Goal: Task Accomplishment & Management: Use online tool/utility

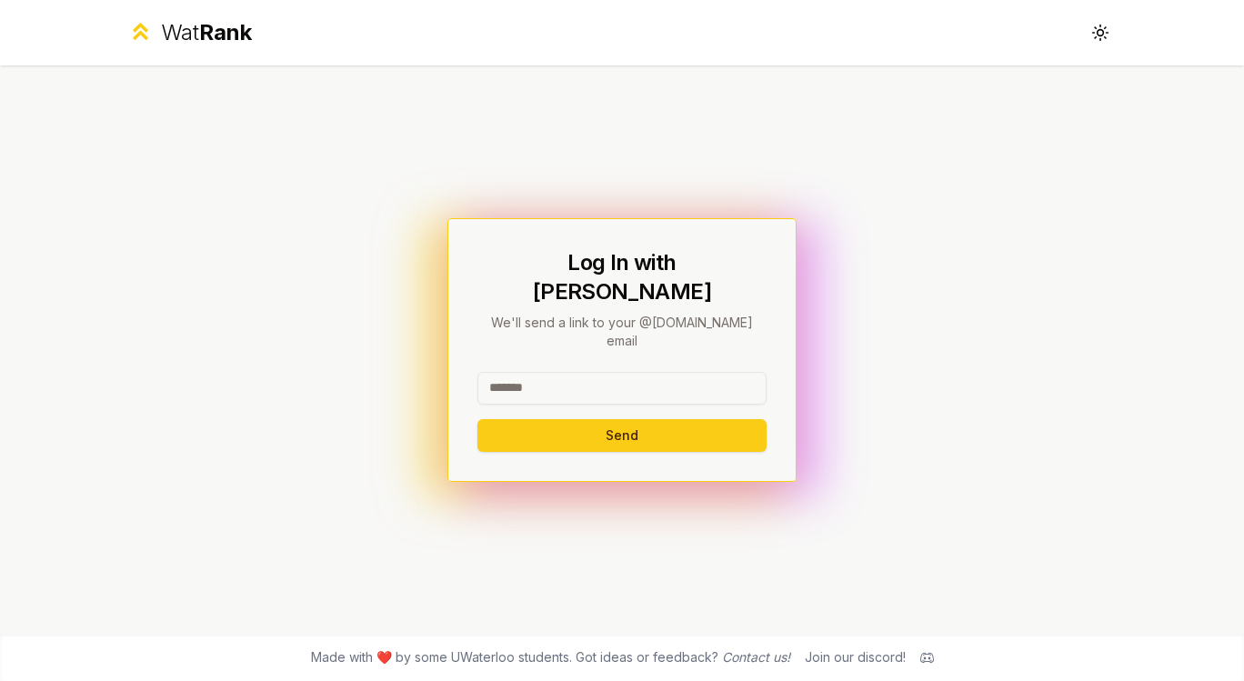
click at [557, 375] on input at bounding box center [621, 388] width 289 height 33
click at [477, 419] on button "Send" at bounding box center [621, 435] width 289 height 33
type input "******"
click at [526, 419] on button "Send" at bounding box center [621, 435] width 289 height 33
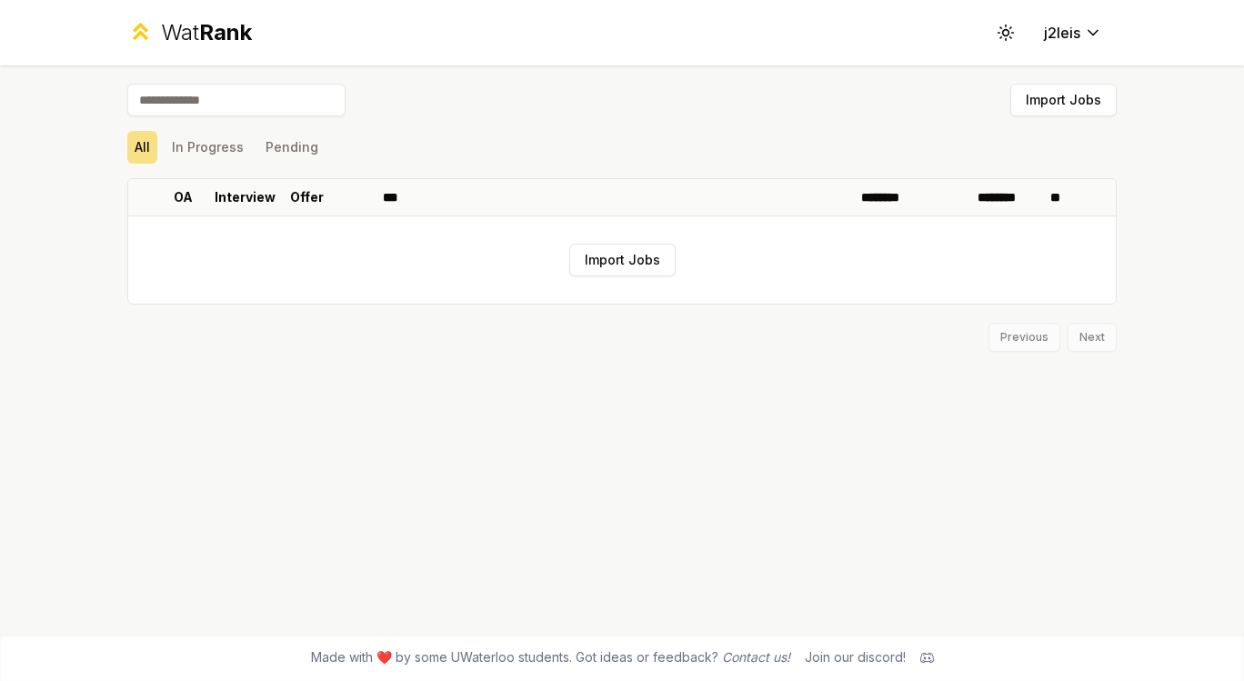
click at [629, 254] on button "Import Jobs" at bounding box center [622, 260] width 106 height 33
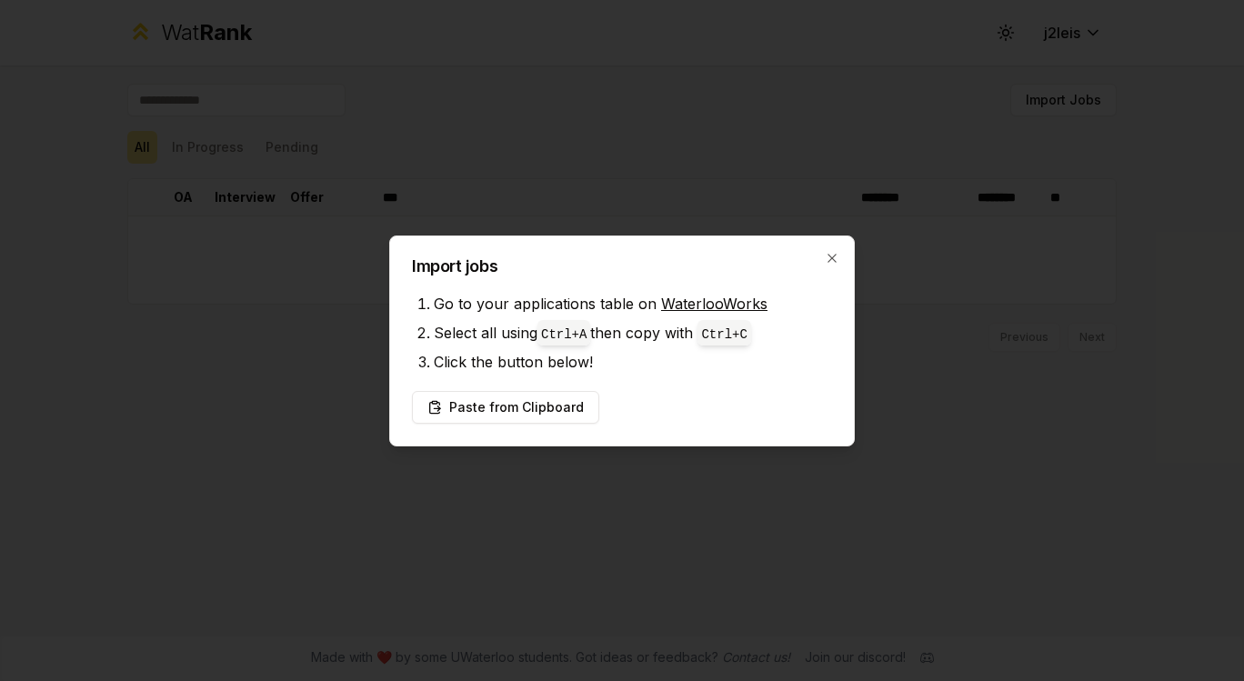
click at [687, 303] on link "WaterlooWorks" at bounding box center [714, 304] width 106 height 18
click at [544, 405] on button "Paste from Clipboard" at bounding box center [505, 407] width 187 height 33
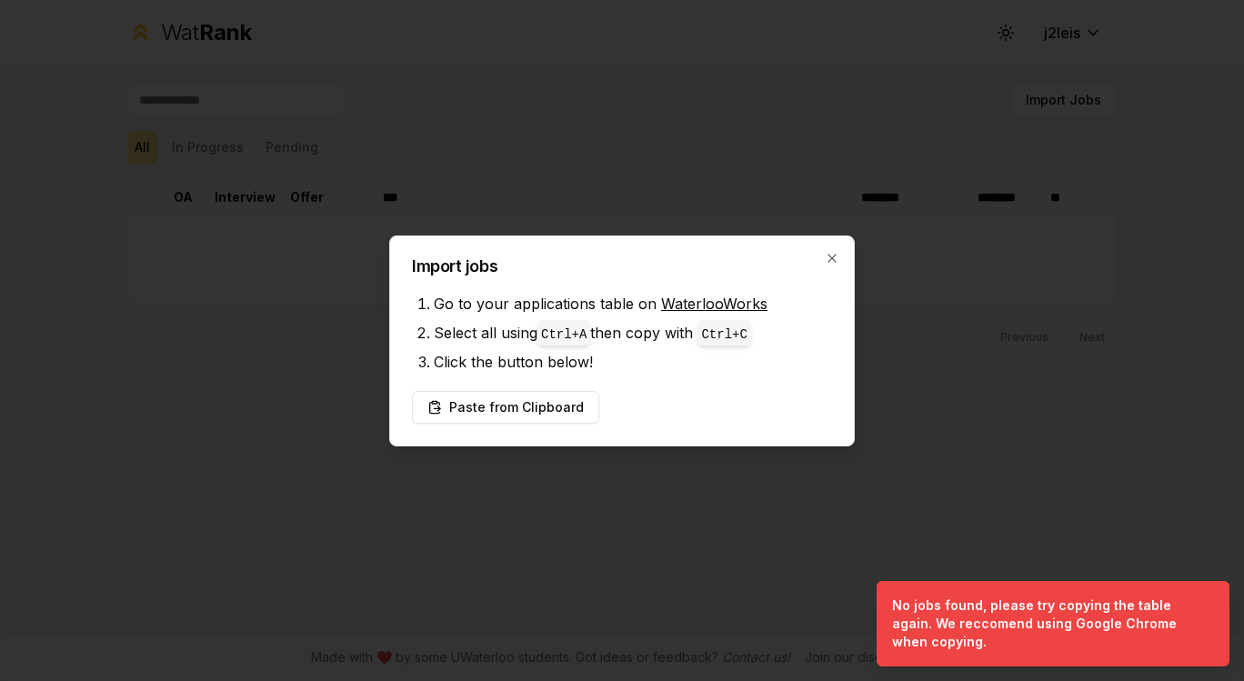
click at [510, 400] on button "Paste from Clipboard" at bounding box center [505, 407] width 187 height 33
click at [512, 399] on button "Paste from Clipboard" at bounding box center [505, 407] width 187 height 33
click at [825, 252] on icon "button" at bounding box center [832, 258] width 15 height 15
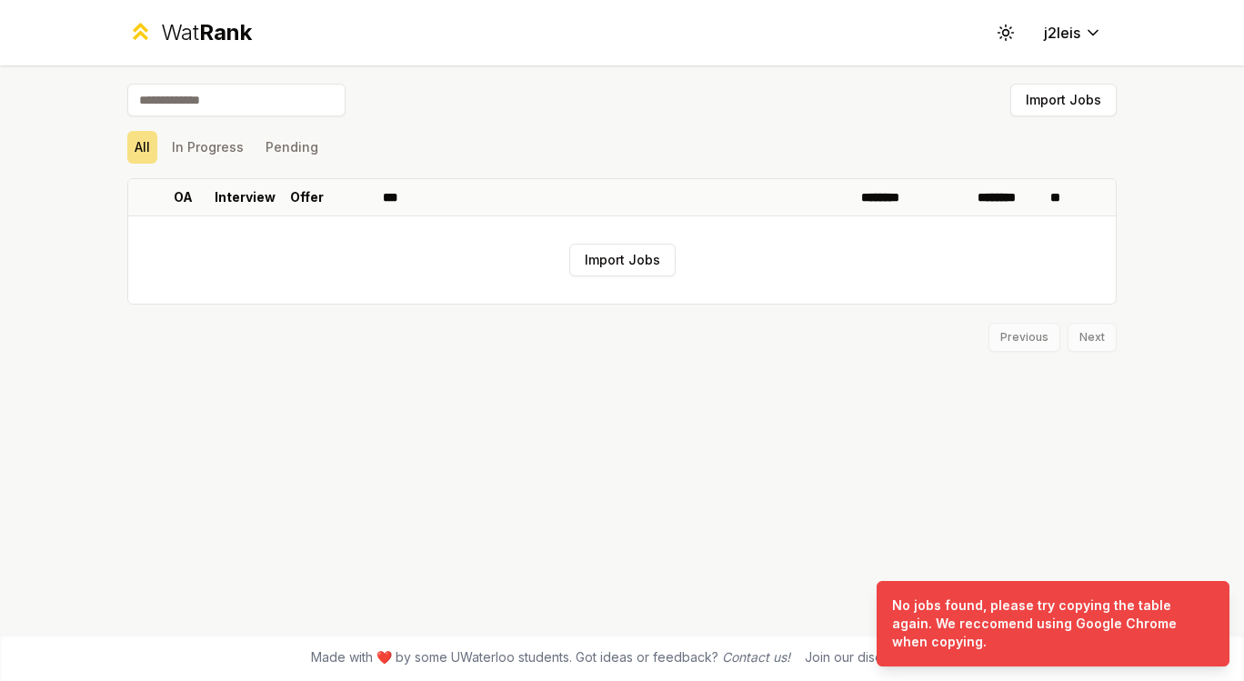
click at [1036, 110] on button "Import Jobs" at bounding box center [1063, 100] width 106 height 33
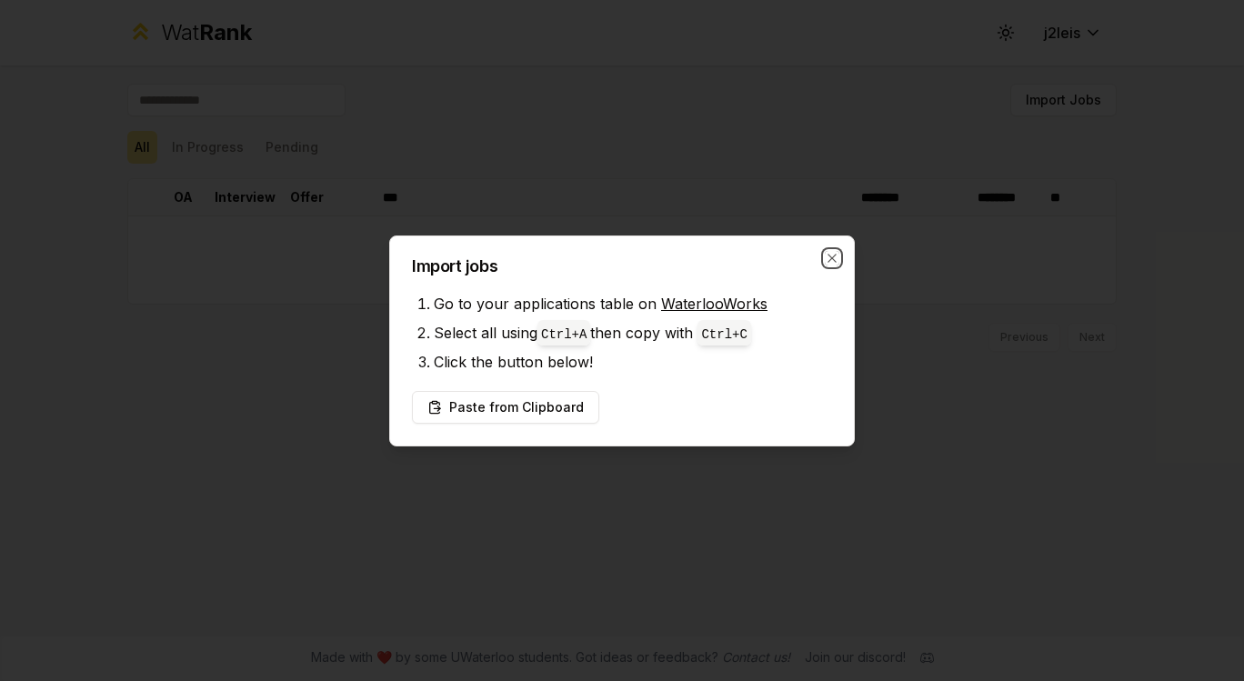
click at [828, 257] on icon "button" at bounding box center [832, 258] width 15 height 15
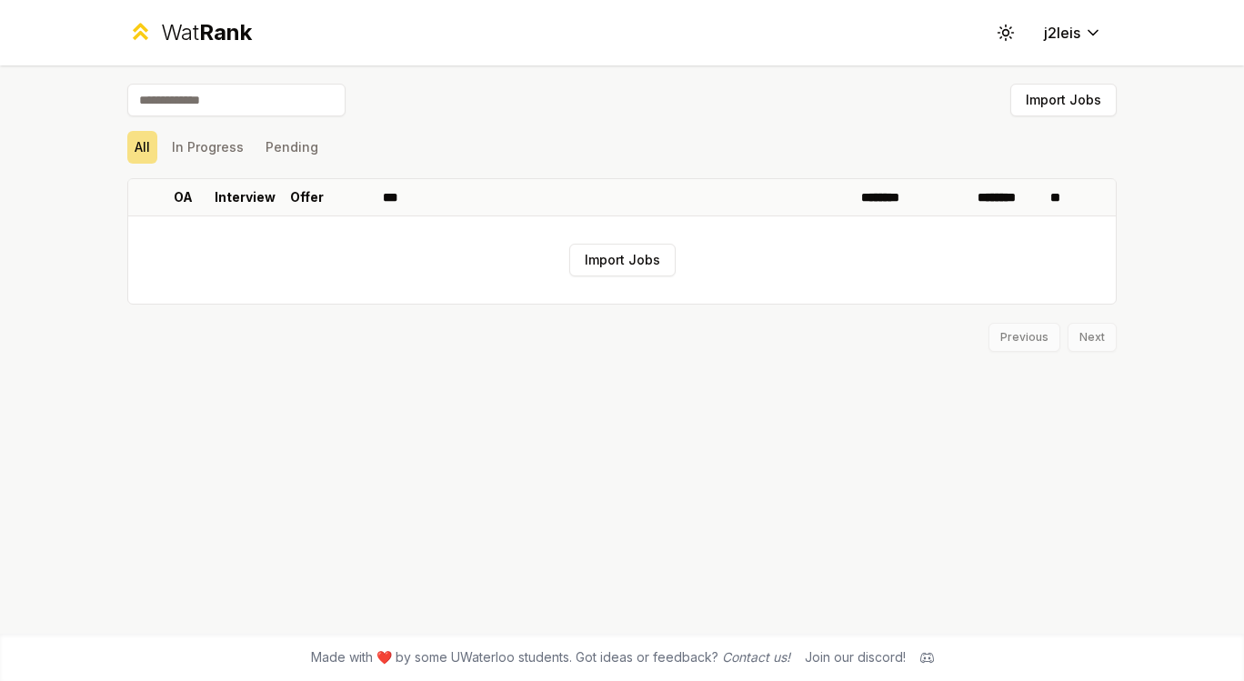
click at [230, 154] on button "In Progress" at bounding box center [208, 147] width 86 height 33
click at [280, 150] on button "Pending" at bounding box center [291, 147] width 67 height 33
click at [1056, 100] on button "Import Jobs" at bounding box center [1063, 100] width 106 height 33
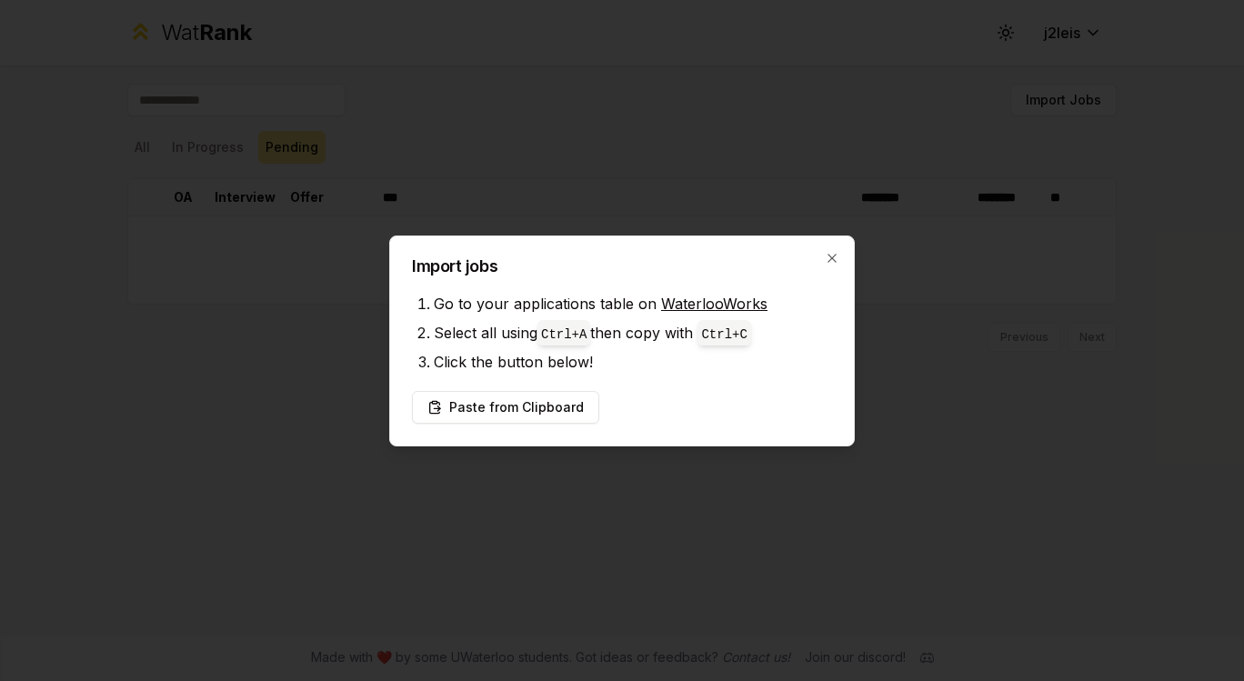
click at [545, 408] on button "Paste from Clipboard" at bounding box center [505, 407] width 187 height 33
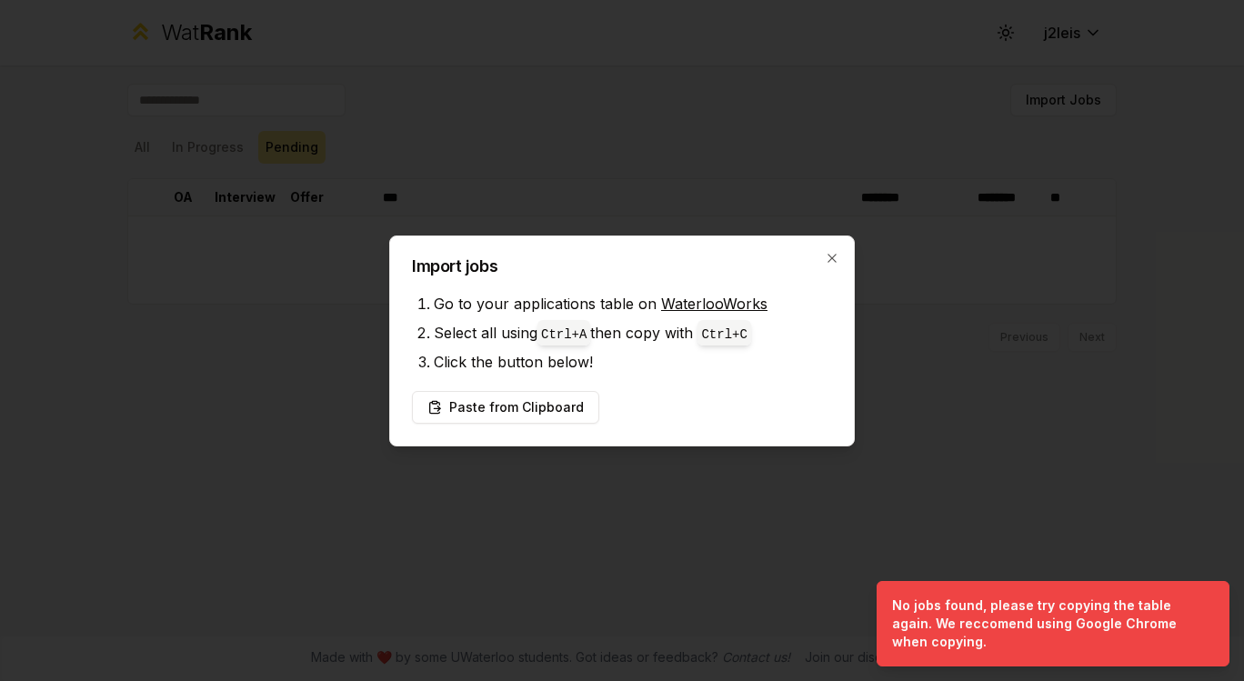
click at [503, 413] on button "Paste from Clipboard" at bounding box center [505, 407] width 187 height 33
click at [504, 413] on button "Paste from Clipboard" at bounding box center [505, 407] width 187 height 33
click at [632, 118] on div at bounding box center [622, 340] width 1244 height 681
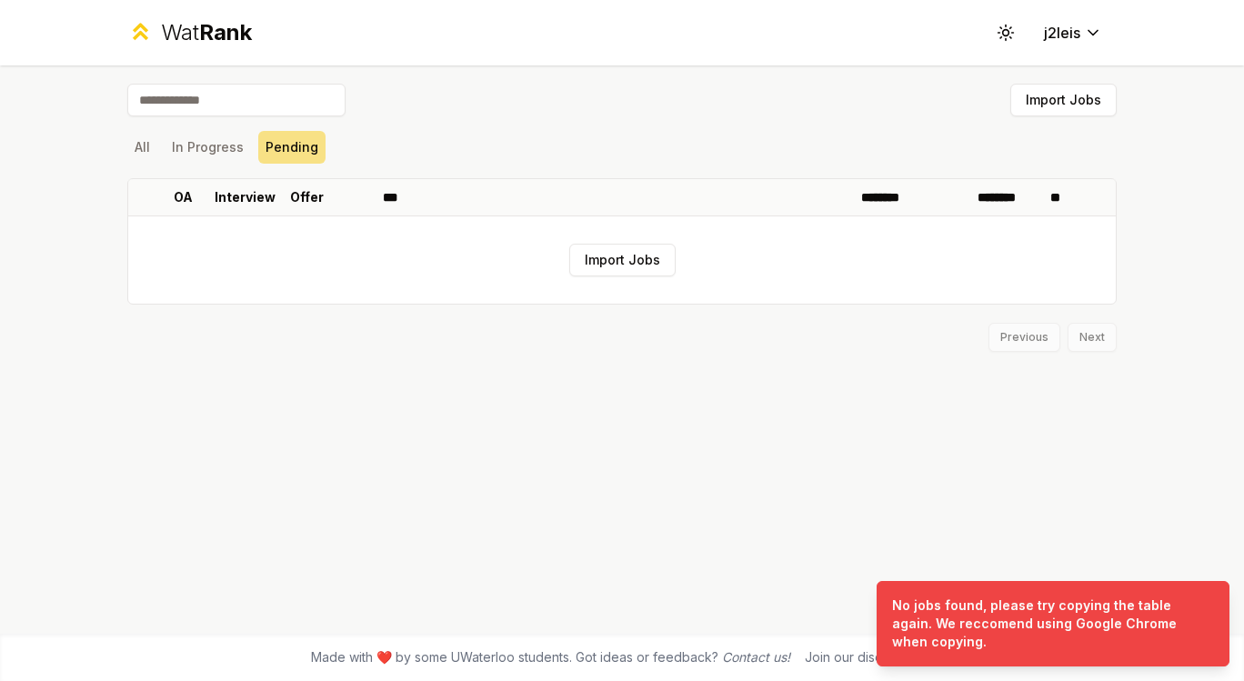
click at [205, 41] on span "Rank" at bounding box center [225, 32] width 53 height 26
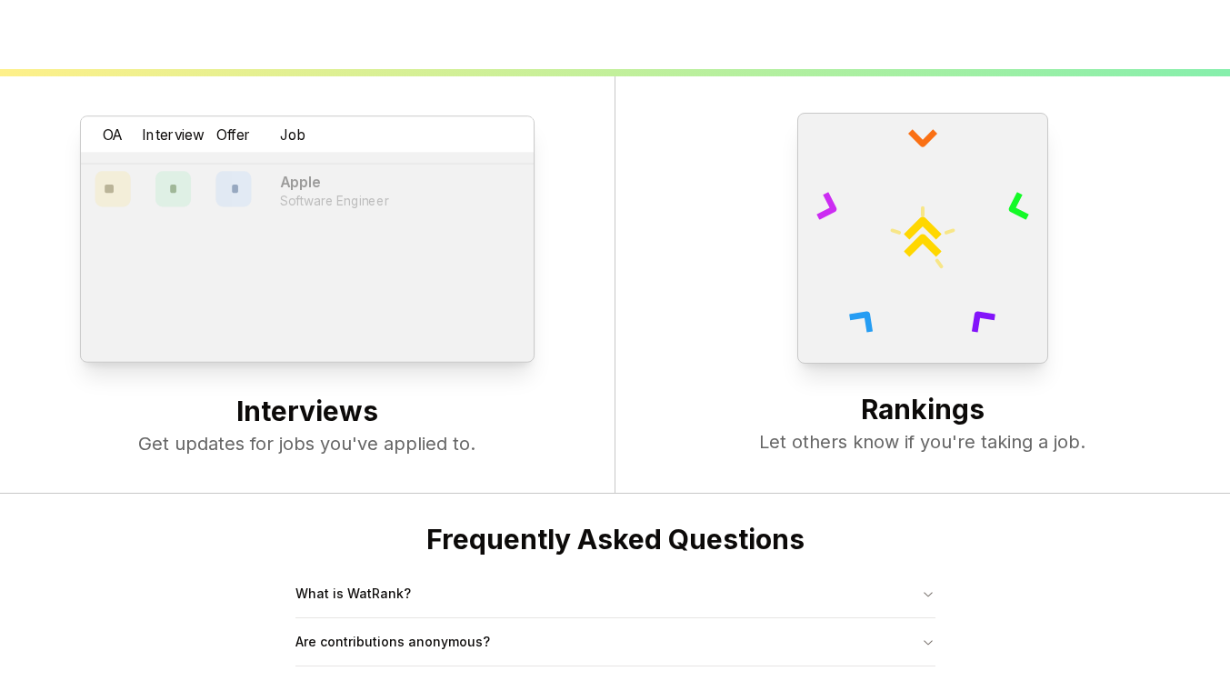
scroll to position [700, 0]
